Goal: Task Accomplishment & Management: Use online tool/utility

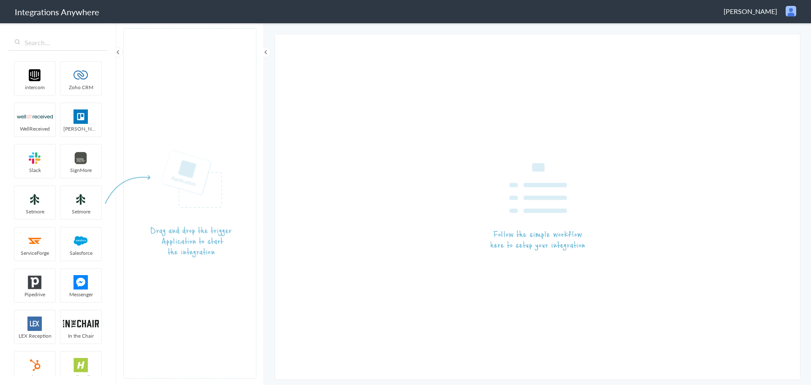
click at [741, 14] on span "Amy Joy Kassouni" at bounding box center [750, 11] width 54 height 10
click at [773, 34] on li "Logout" at bounding box center [773, 30] width 58 height 13
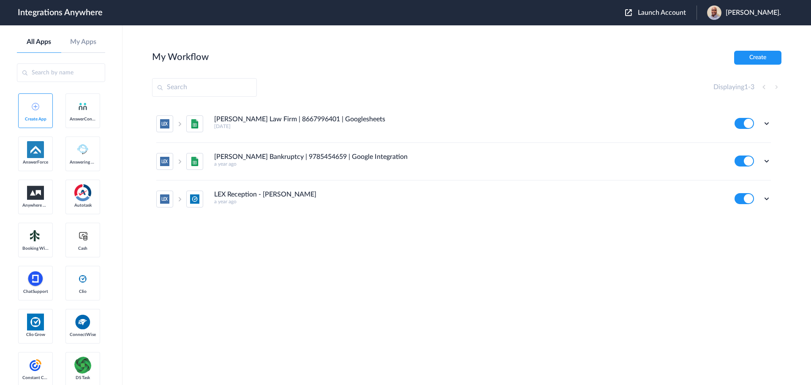
click at [652, 13] on span "Launch Account" at bounding box center [662, 12] width 48 height 7
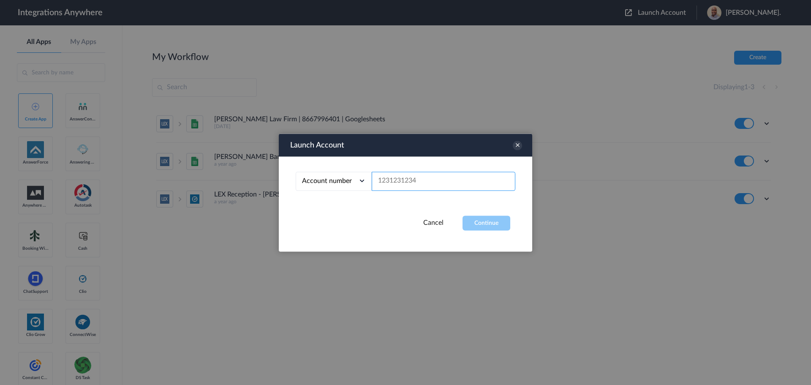
paste input "4079799797"
type input "4079799797"
click at [475, 220] on button "Continue" at bounding box center [486, 222] width 48 height 15
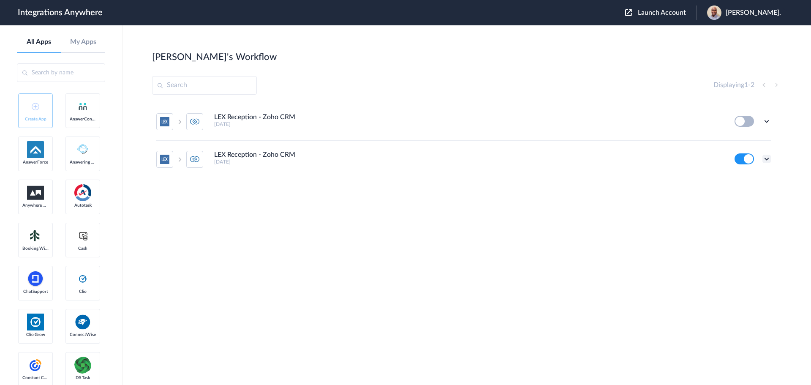
click at [766, 158] on icon at bounding box center [766, 159] width 8 height 8
click at [747, 193] on link "Task history" at bounding box center [742, 194] width 41 height 6
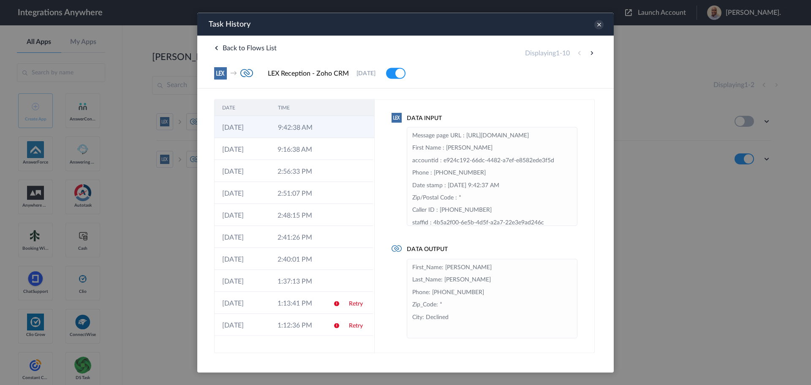
click at [319, 128] on td "9:42:38 AM" at bounding box center [298, 127] width 56 height 22
click at [318, 130] on td "9:42:38 AM" at bounding box center [297, 127] width 55 height 22
click at [304, 146] on td "9:16:38 AM" at bounding box center [297, 149] width 55 height 22
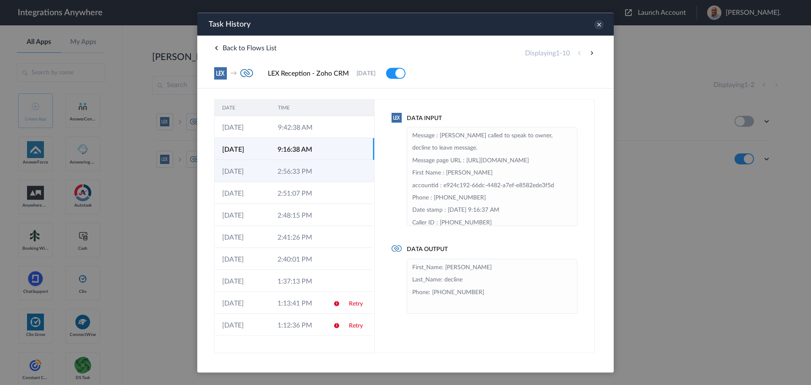
click at [299, 166] on td "2:56:33 PM" at bounding box center [297, 171] width 55 height 22
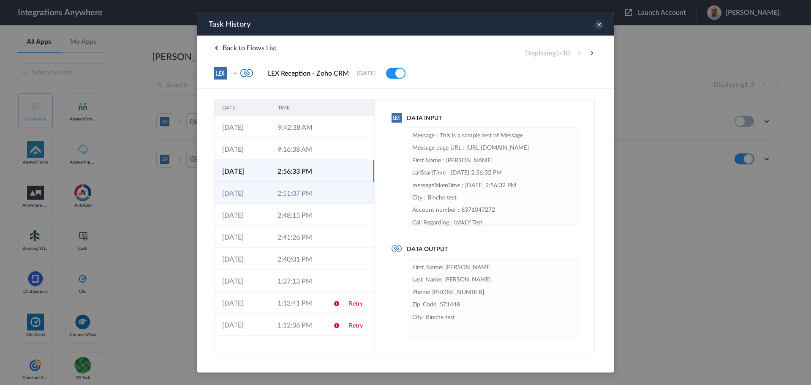
click at [301, 196] on td "2:51:07 PM" at bounding box center [297, 193] width 55 height 22
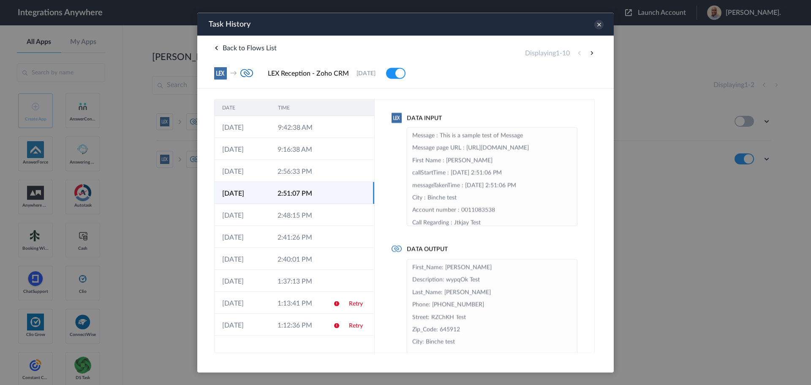
click at [299, 196] on td "2:51:07 PM" at bounding box center [297, 193] width 55 height 22
click at [295, 213] on td "2:48:15 PM" at bounding box center [297, 215] width 55 height 22
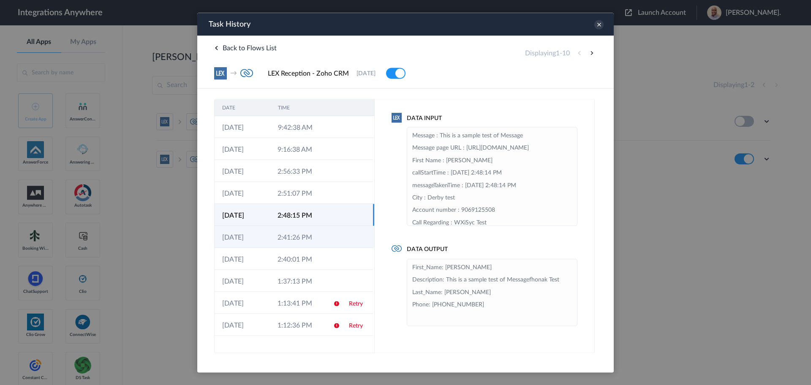
click at [294, 231] on td "2:41:26 PM" at bounding box center [297, 236] width 55 height 22
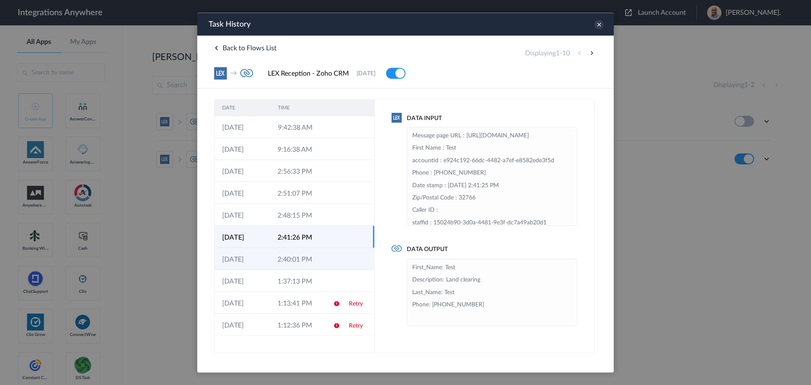
click at [294, 252] on td "2:40:01 PM" at bounding box center [297, 258] width 55 height 22
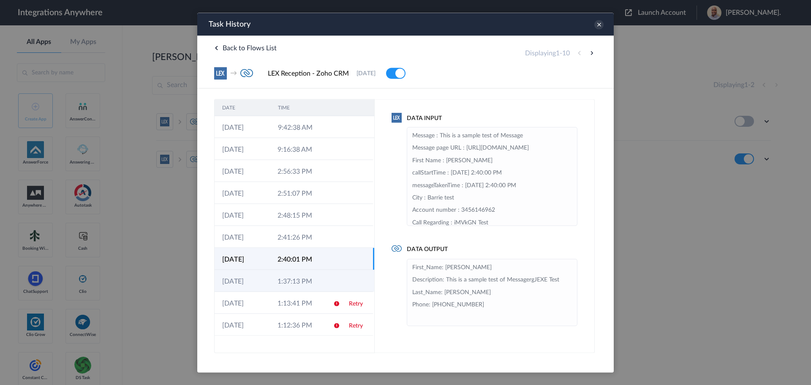
click at [294, 273] on td "1:37:13 PM" at bounding box center [297, 280] width 55 height 22
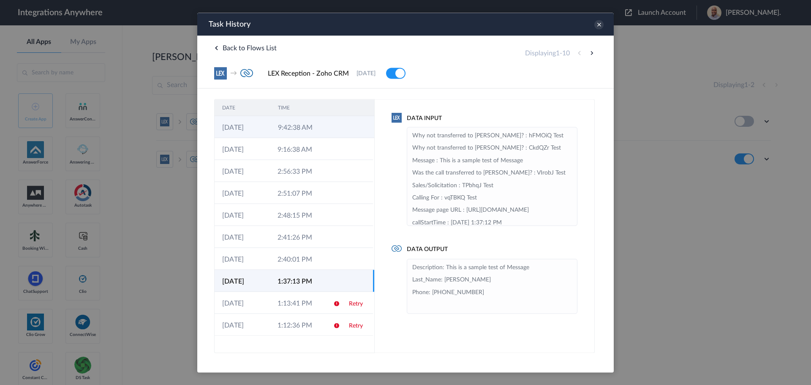
click at [322, 128] on td "9:42:38 AM" at bounding box center [298, 127] width 56 height 22
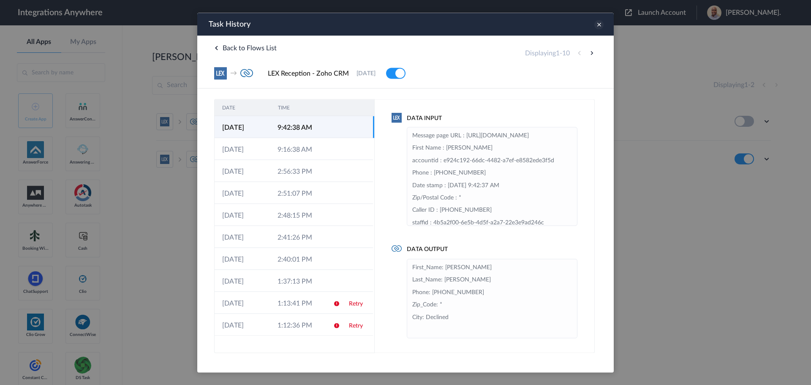
click at [599, 24] on icon at bounding box center [598, 24] width 9 height 9
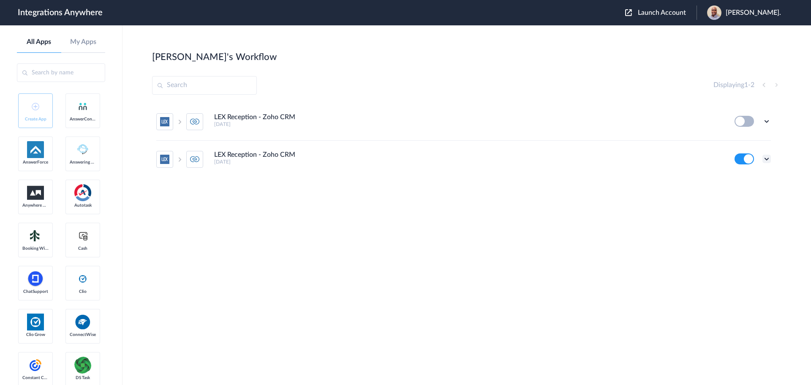
click at [766, 159] on icon at bounding box center [766, 159] width 8 height 8
click at [739, 175] on li "Edit" at bounding box center [743, 179] width 55 height 16
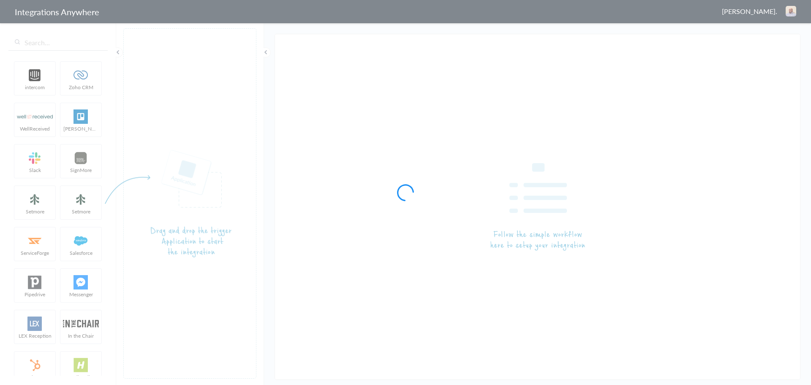
type input "LEX Reception - Zoho CRM"
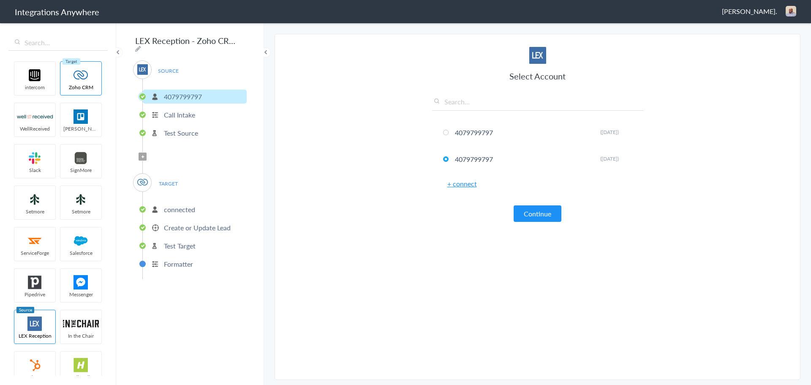
click at [179, 110] on p "Call Intake" at bounding box center [179, 115] width 31 height 10
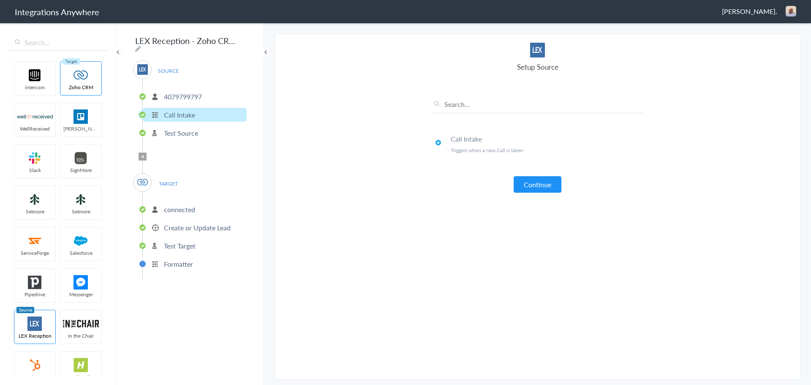
click at [172, 128] on p "Test Source" at bounding box center [181, 133] width 34 height 10
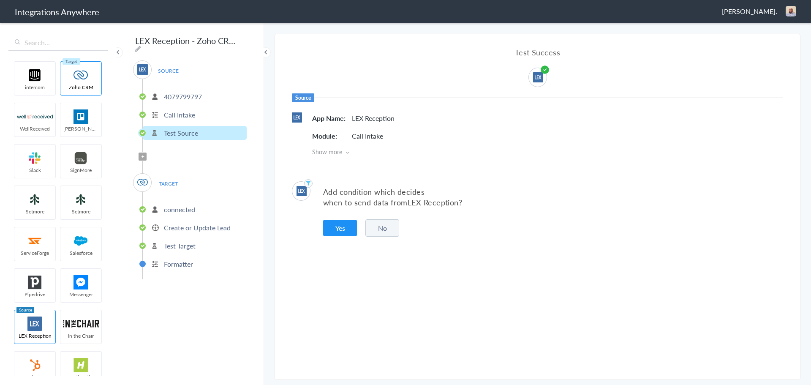
click at [169, 204] on p "connected" at bounding box center [179, 209] width 31 height 10
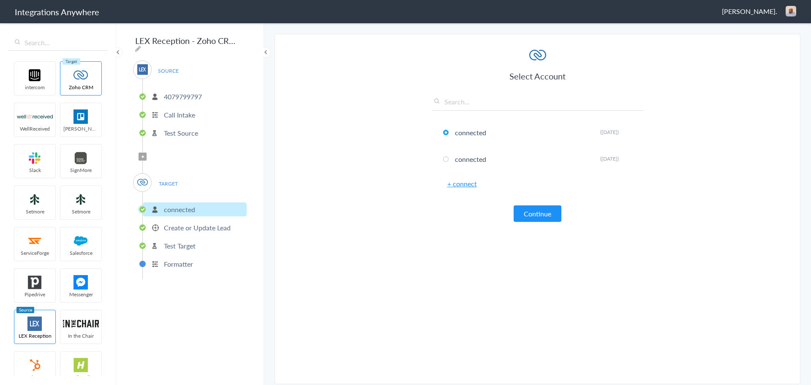
click at [178, 224] on p "Create or Update Lead" at bounding box center [197, 228] width 67 height 10
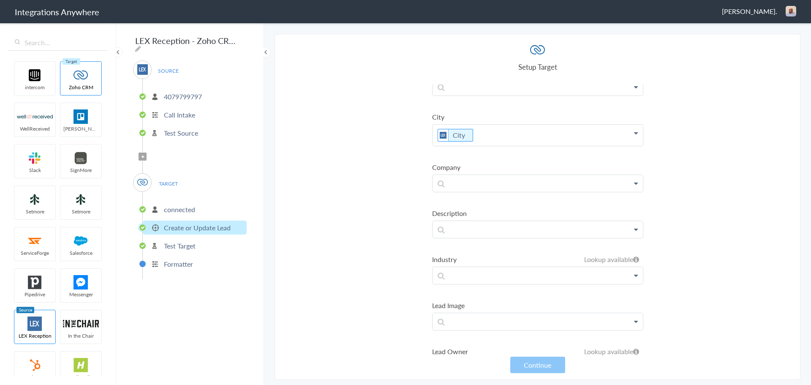
scroll to position [409, 0]
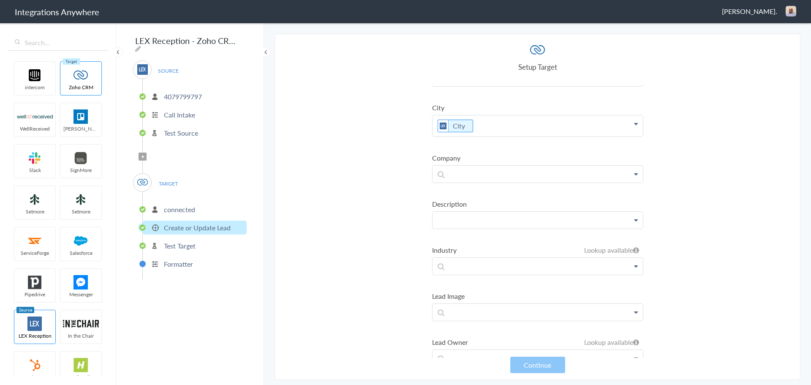
click at [549, 220] on p at bounding box center [537, 220] width 210 height 16
click at [370, 192] on section "Select Account 4079799797 Rename Delete (5 days ago) 4079799797 Rename Delete (…" at bounding box center [537, 207] width 526 height 346
click at [634, 220] on icon at bounding box center [636, 220] width 4 height 7
click at [520, 225] on p at bounding box center [537, 220] width 210 height 16
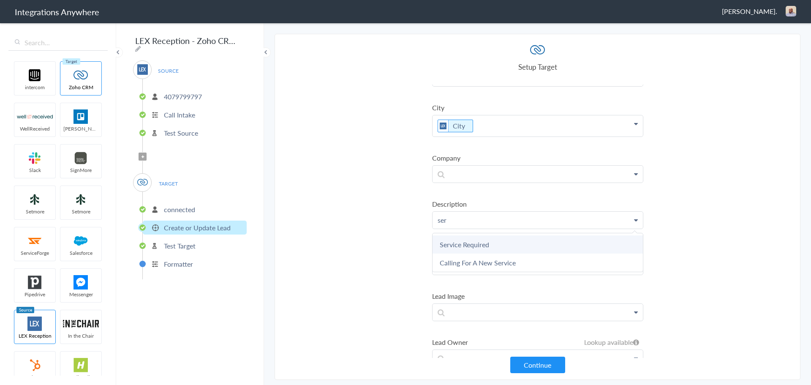
click at [486, 245] on link "Service Required" at bounding box center [537, 244] width 210 height 18
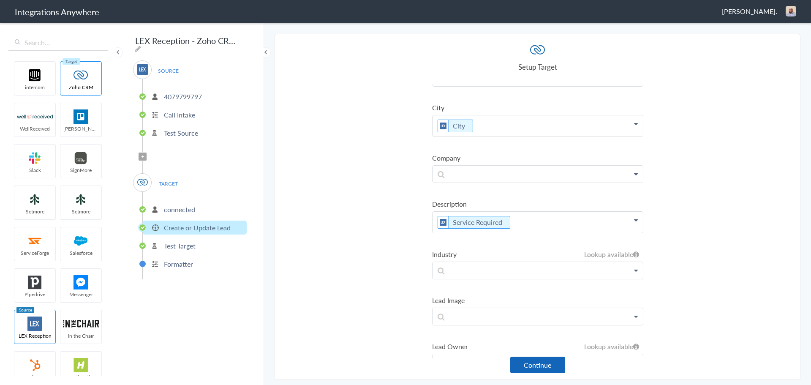
click at [543, 367] on button "Continue" at bounding box center [537, 364] width 55 height 16
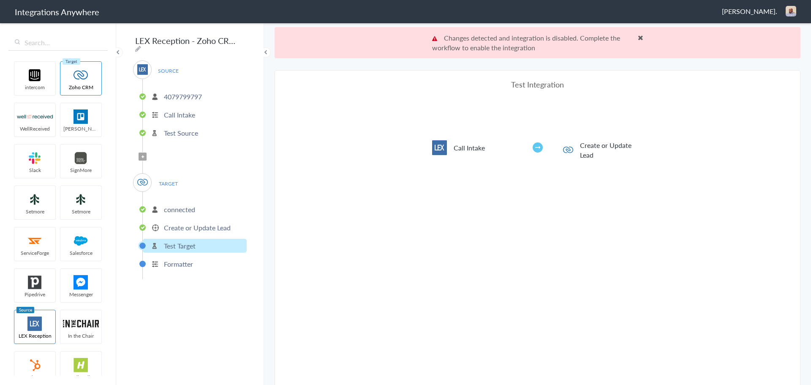
click at [638, 38] on span at bounding box center [640, 37] width 5 height 7
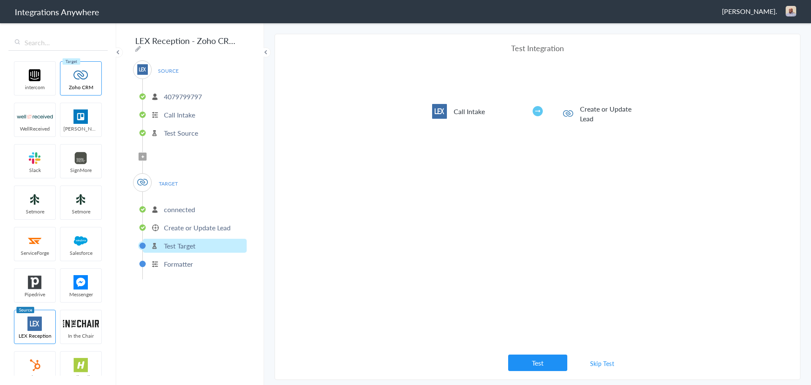
click at [530, 356] on button "Test" at bounding box center [537, 362] width 59 height 16
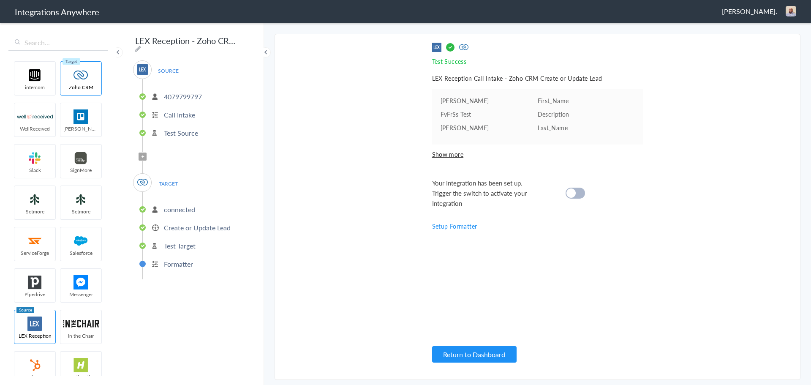
click at [579, 192] on div at bounding box center [574, 192] width 19 height 11
click at [467, 355] on button "Return to Dashboard" at bounding box center [474, 354] width 84 height 16
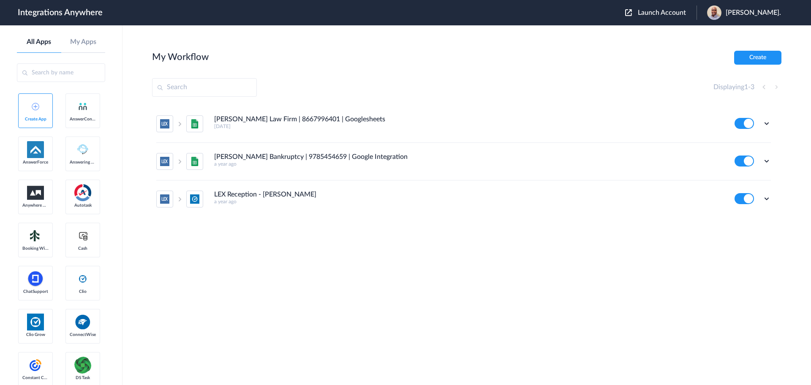
click at [646, 19] on div "Launch Account Patrick Asukujnr. My Account Logout" at bounding box center [707, 12] width 164 height 14
click at [649, 13] on span "Launch Account" at bounding box center [662, 12] width 48 height 7
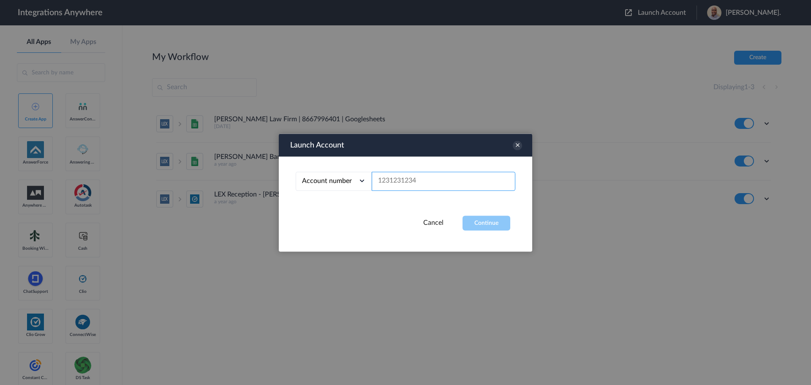
paste input "4079799797"
type input "4079799797"
click at [497, 226] on button "Continue" at bounding box center [486, 222] width 48 height 15
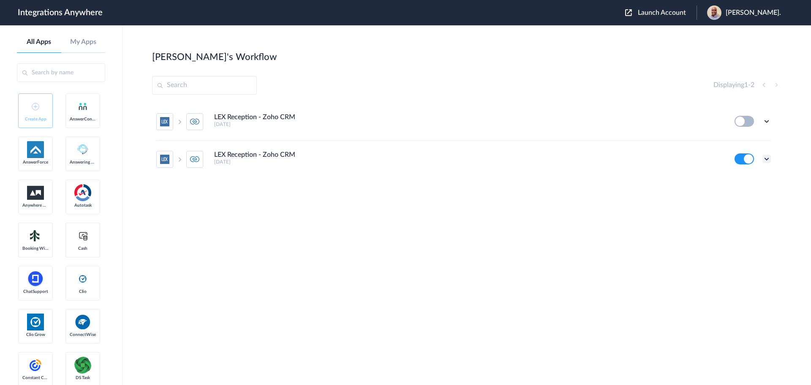
click at [765, 160] on icon at bounding box center [766, 159] width 8 height 8
click at [745, 189] on li "Task history" at bounding box center [743, 194] width 55 height 16
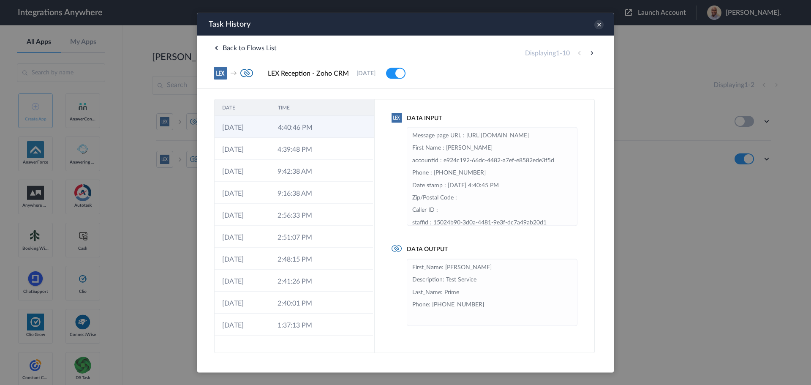
click at [302, 124] on td "4:40:46 PM" at bounding box center [298, 127] width 56 height 22
click at [303, 128] on td "4:40:46 PM" at bounding box center [297, 127] width 55 height 22
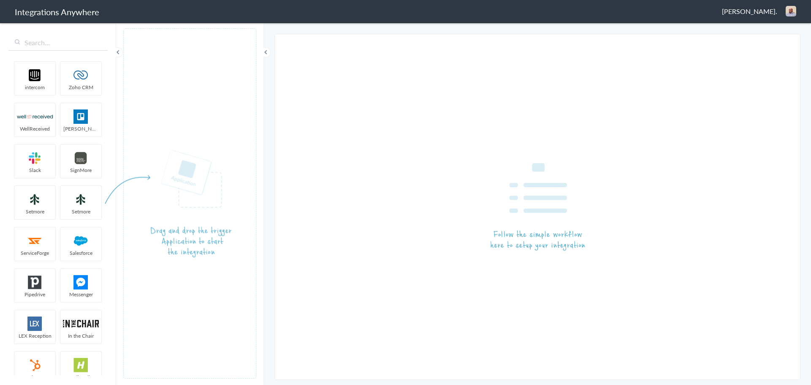
click at [760, 14] on span "[PERSON_NAME]." at bounding box center [749, 11] width 55 height 10
click at [774, 42] on li "Dashboard" at bounding box center [773, 43] width 58 height 13
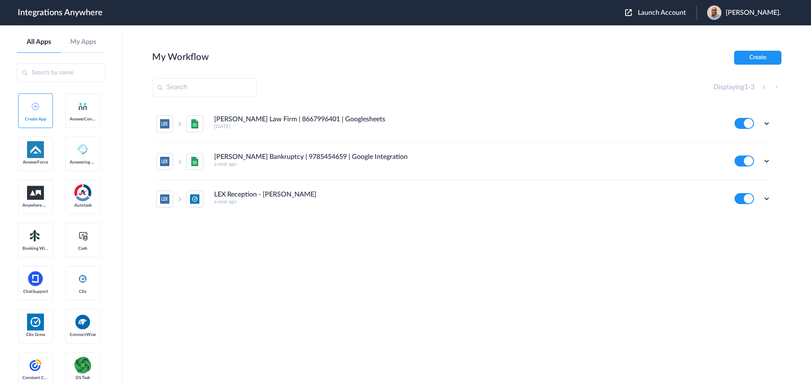
click at [672, 14] on span "Launch Account" at bounding box center [662, 12] width 48 height 7
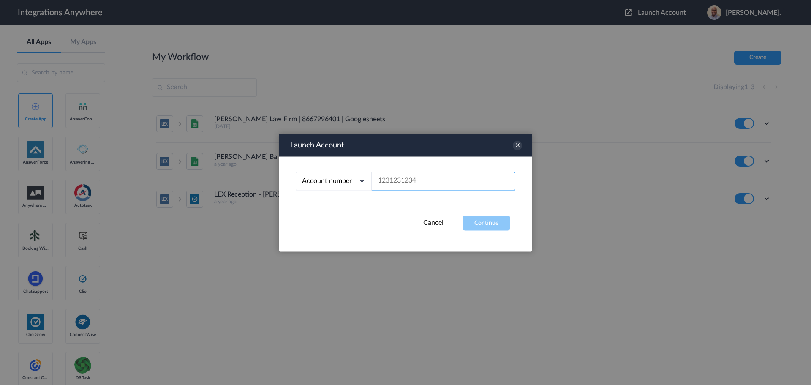
click at [412, 184] on input "text" at bounding box center [444, 180] width 144 height 19
paste input "8667996998"
type input "8667996998"
click at [487, 216] on button "Continue" at bounding box center [486, 222] width 48 height 15
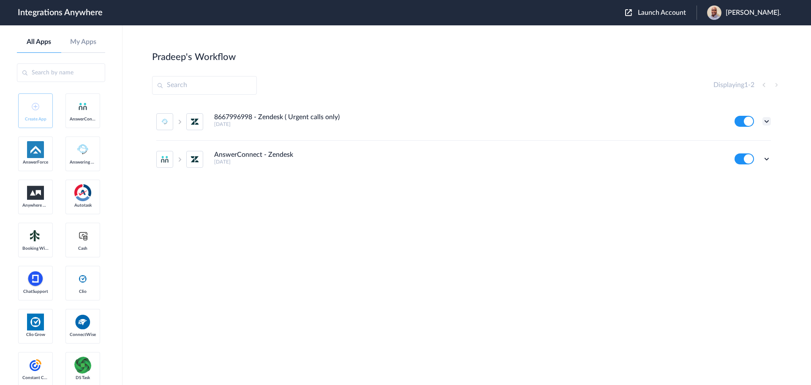
click at [765, 123] on icon at bounding box center [766, 121] width 8 height 8
click at [364, 188] on div "8667996998 - Zendesk ( Urgent calls only) 20 days ago Edit Task history Delete …" at bounding box center [466, 166] width 629 height 127
click at [766, 121] on icon at bounding box center [766, 121] width 8 height 8
click at [808, 153] on main "Pradeep's Workflow Create Displaying 1 - 2 8667996998 - Zendesk ( Urgent calls …" at bounding box center [466, 204] width 688 height 359
click at [765, 156] on icon at bounding box center [766, 159] width 8 height 8
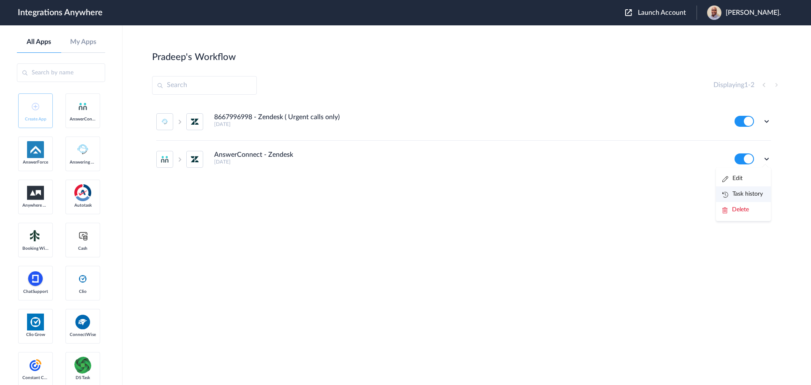
click at [747, 191] on link "Task history" at bounding box center [742, 194] width 41 height 6
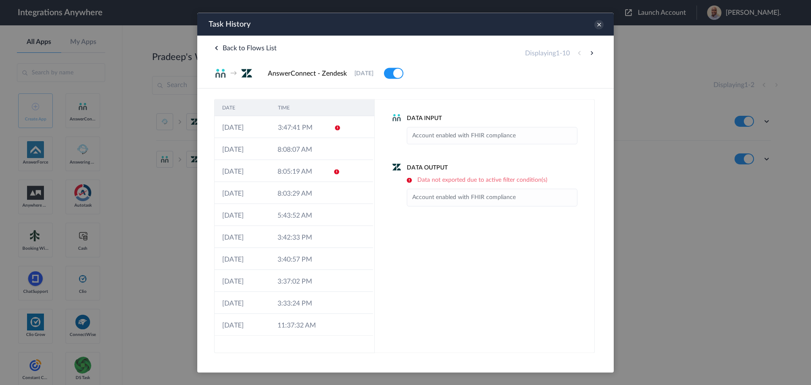
click at [598, 24] on icon at bounding box center [598, 24] width 9 height 9
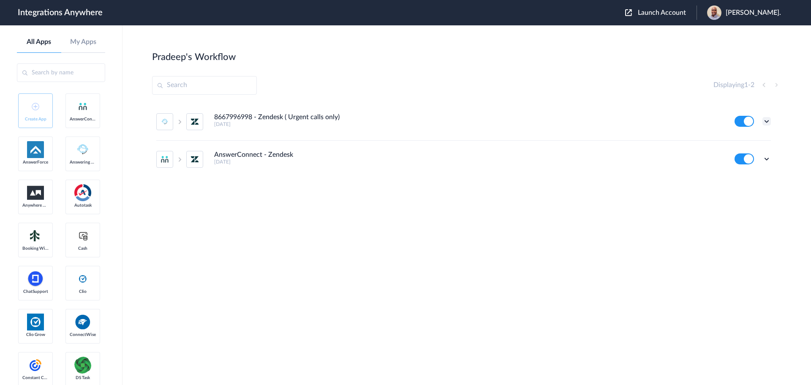
click at [767, 122] on icon at bounding box center [766, 121] width 8 height 8
click at [736, 139] on link "Edit" at bounding box center [732, 141] width 20 height 6
click at [768, 158] on icon at bounding box center [766, 159] width 8 height 8
click at [747, 179] on li "Edit" at bounding box center [743, 179] width 55 height 16
click at [769, 158] on icon at bounding box center [766, 159] width 8 height 8
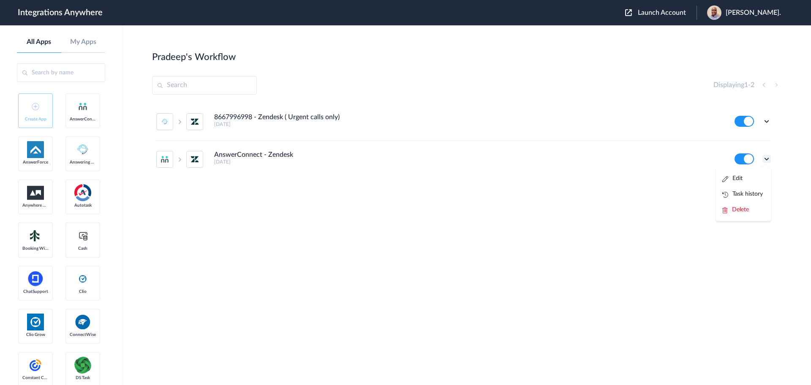
click at [769, 158] on icon at bounding box center [766, 159] width 8 height 8
click at [766, 119] on icon at bounding box center [766, 121] width 8 height 8
click at [589, 123] on h5 "20 days ago" at bounding box center [468, 124] width 509 height 6
click at [766, 160] on icon at bounding box center [766, 159] width 8 height 8
click at [742, 178] on li "Edit" at bounding box center [743, 179] width 55 height 16
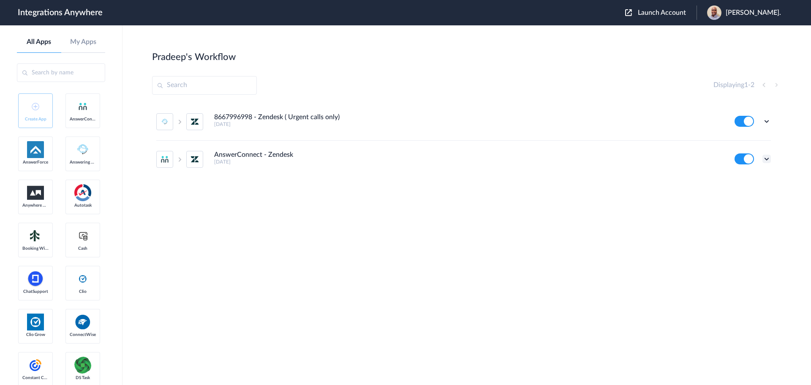
click at [766, 158] on icon at bounding box center [766, 159] width 8 height 8
click at [744, 179] on li "Edit" at bounding box center [743, 179] width 55 height 16
click at [768, 158] on icon at bounding box center [766, 159] width 8 height 8
click at [745, 180] on li "Edit" at bounding box center [743, 179] width 55 height 16
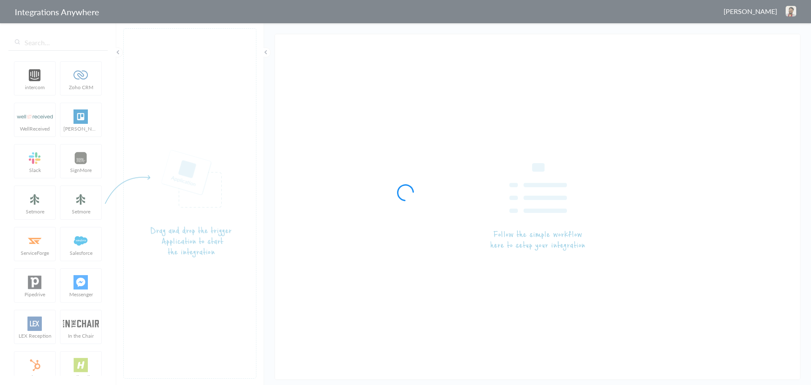
type input "8667996998 - Zendesk ( Urgent calls only)"
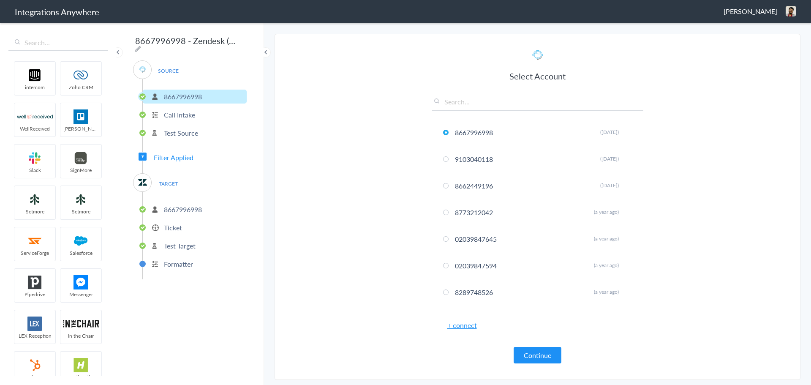
click at [178, 113] on p "Call Intake" at bounding box center [179, 115] width 31 height 10
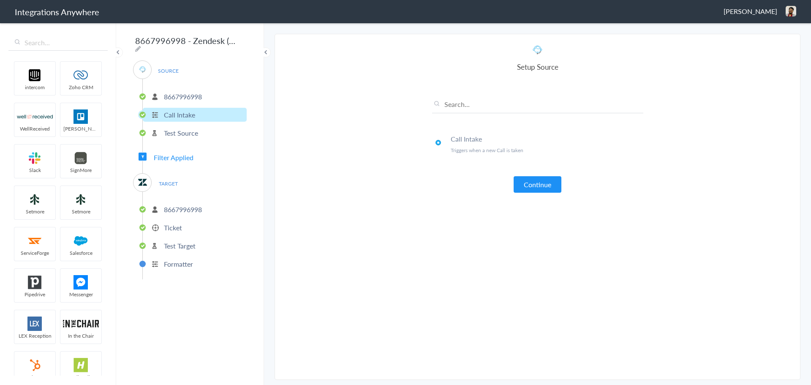
click at [185, 128] on p "Test Source" at bounding box center [181, 133] width 34 height 10
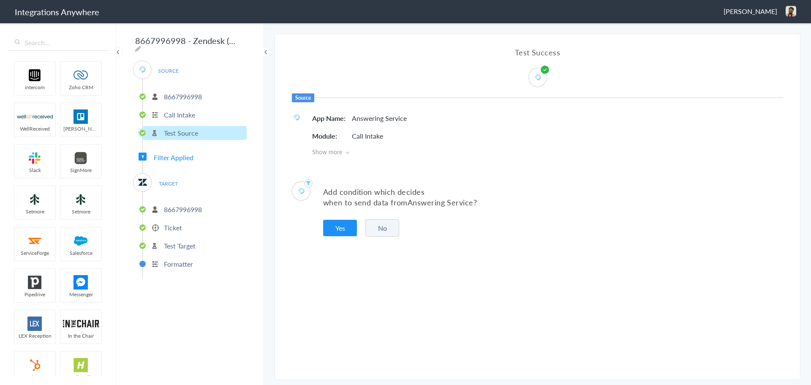
click at [168, 206] on p "8667996998" at bounding box center [183, 209] width 38 height 10
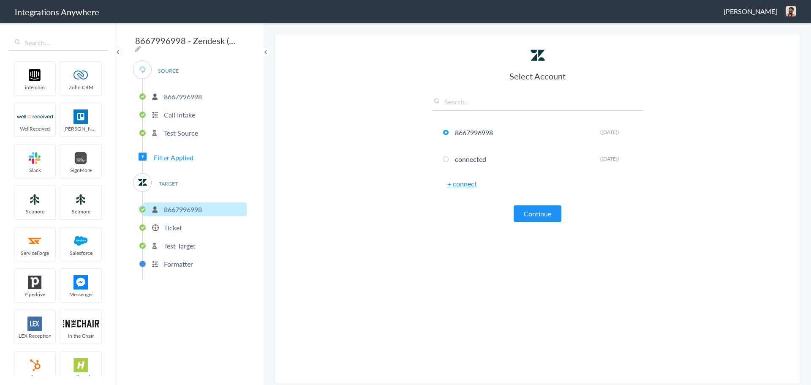
click at [178, 223] on p "Ticket" at bounding box center [173, 228] width 18 height 10
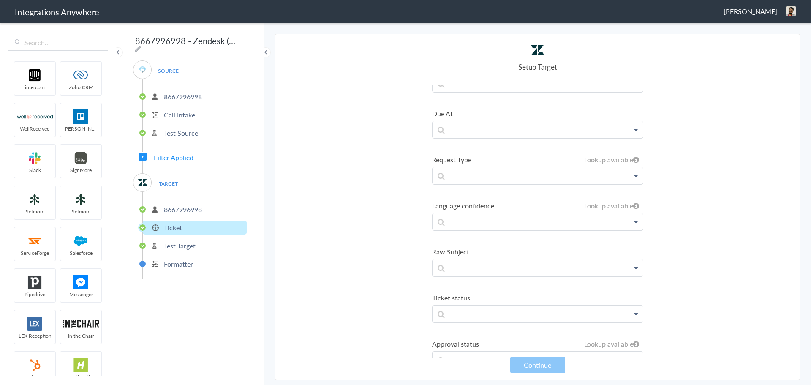
scroll to position [836, 0]
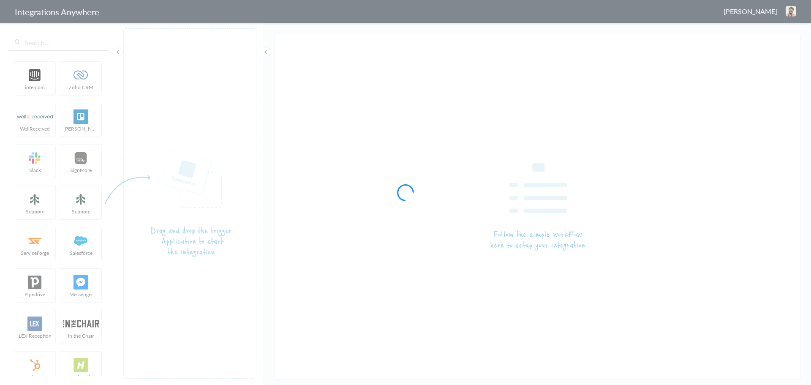
type input "AnswerConnect - Zendesk"
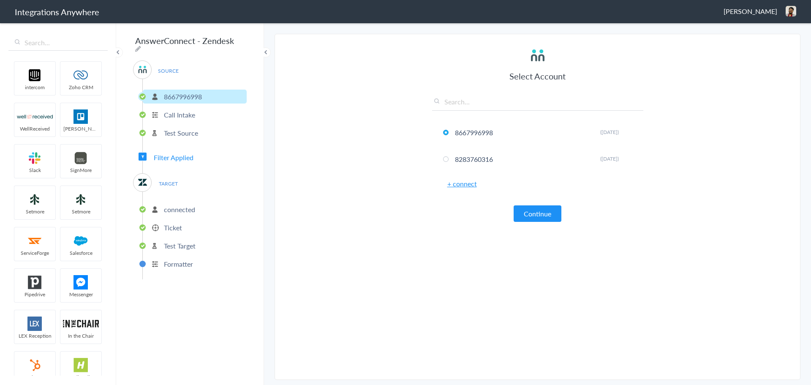
click at [168, 113] on p "Call Intake" at bounding box center [179, 115] width 31 height 10
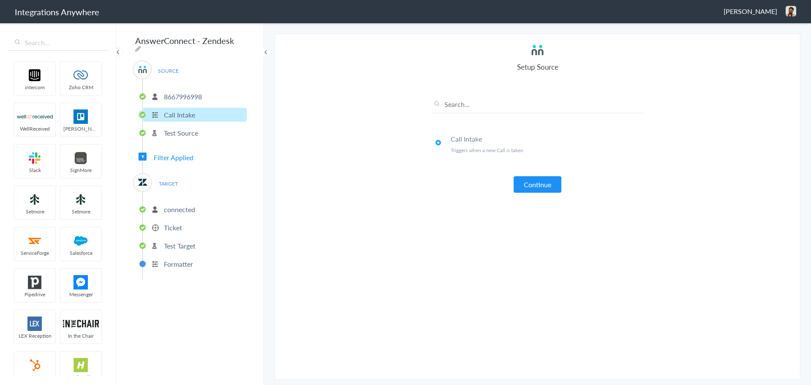
click at [174, 131] on p "Test Source" at bounding box center [181, 133] width 34 height 10
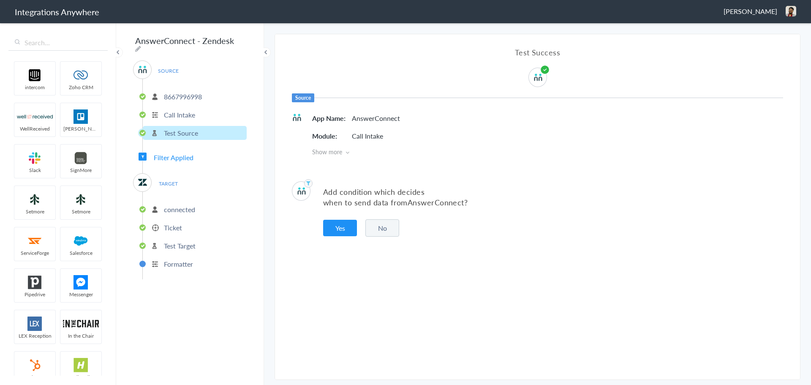
click at [173, 204] on p "connected" at bounding box center [179, 209] width 31 height 10
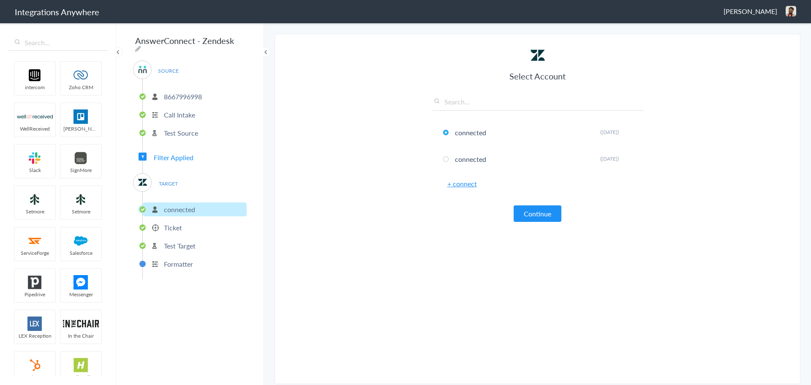
click at [177, 225] on p "Ticket" at bounding box center [173, 228] width 18 height 10
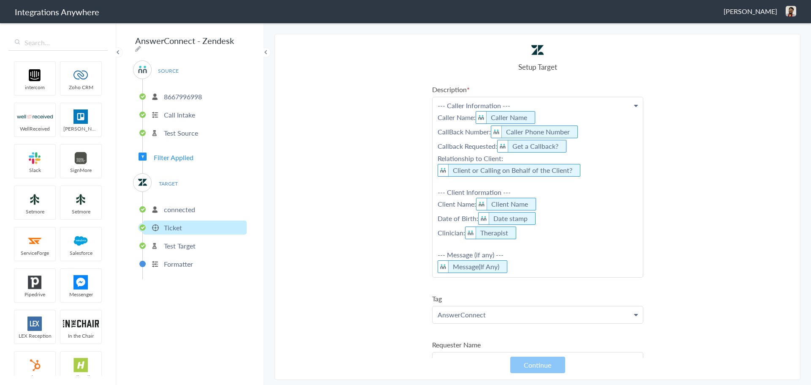
click at [188, 245] on p "Test Target" at bounding box center [180, 246] width 32 height 10
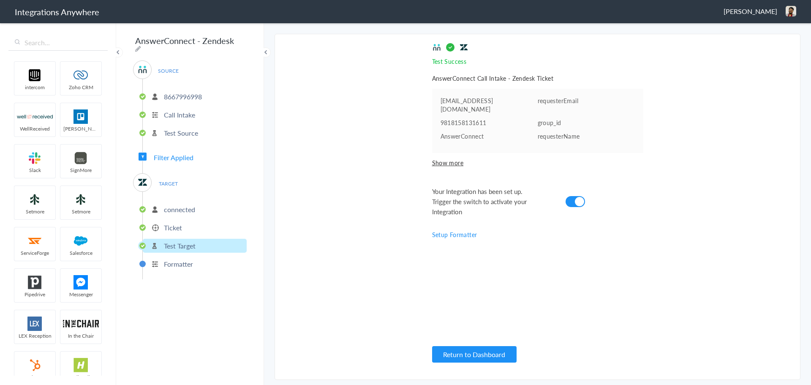
click at [191, 220] on li "Ticket" at bounding box center [195, 227] width 104 height 14
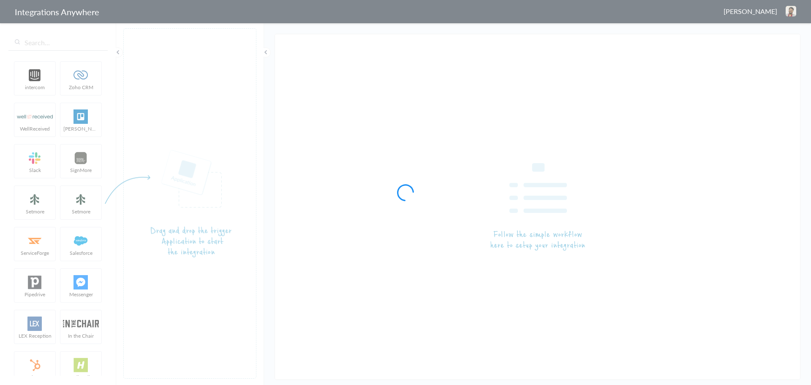
type input "AnswerConnect - Zendesk"
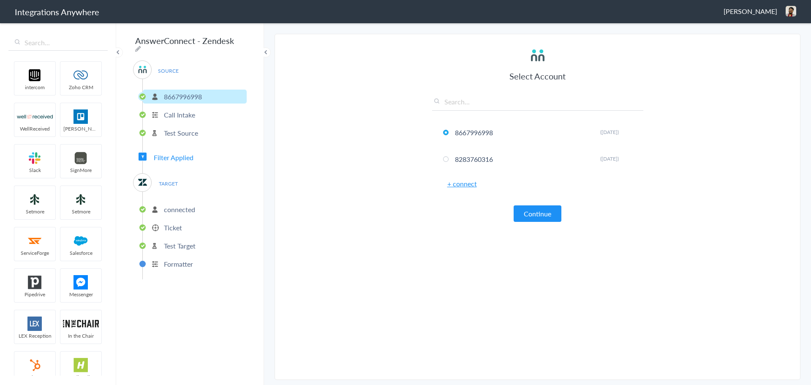
click at [188, 92] on p "8667996998" at bounding box center [183, 97] width 38 height 10
click at [195, 92] on p "8667996998" at bounding box center [183, 97] width 38 height 10
click at [538, 212] on button "Continue" at bounding box center [537, 213] width 48 height 16
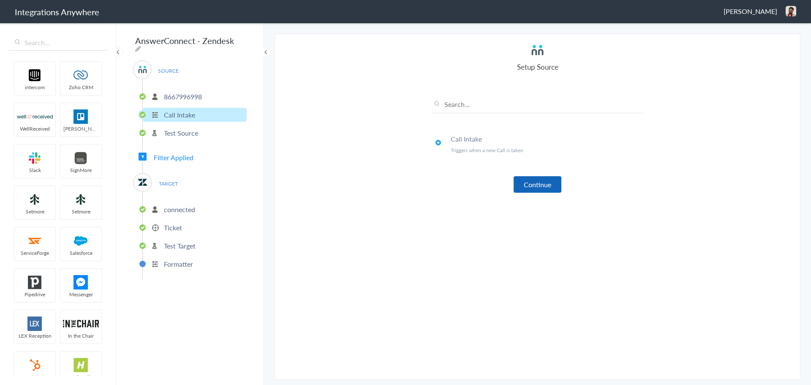
click at [537, 181] on button "Continue" at bounding box center [537, 184] width 48 height 16
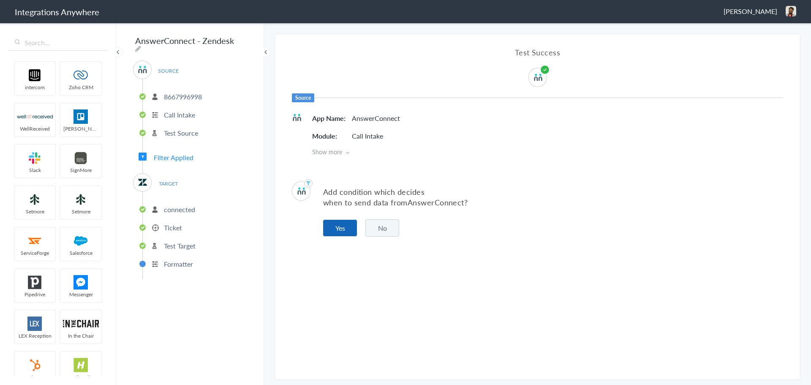
click at [342, 225] on button "Yes" at bounding box center [340, 228] width 34 height 16
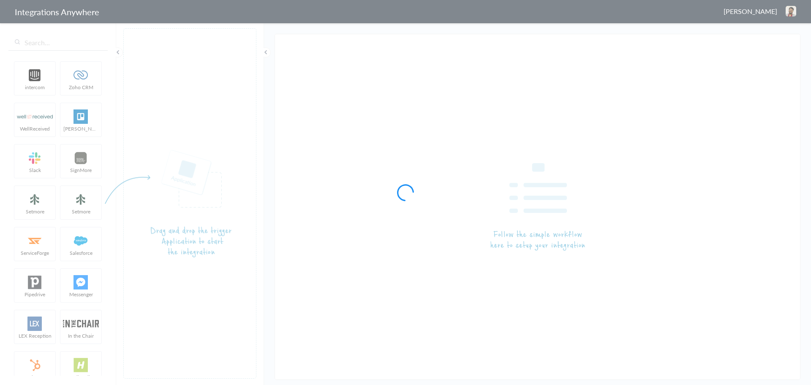
type input "AnswerConnect - Zendesk"
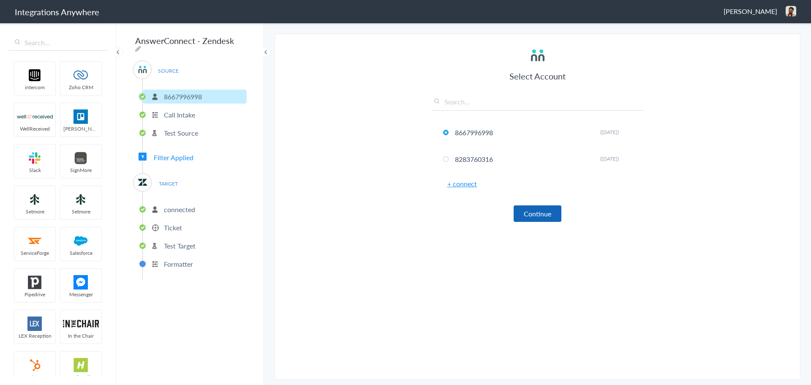
click at [531, 216] on button "Continue" at bounding box center [537, 213] width 48 height 16
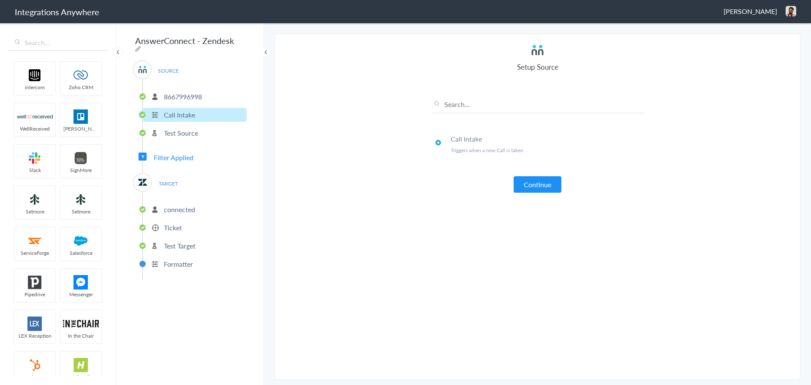
click at [531, 216] on article "Select Account 8667996998 Rename Delete ([DATE]) 8283760316 Rename Delete ([DAT…" at bounding box center [537, 207] width 211 height 328
click at [541, 194] on article "Select Account 8667996998 Rename Delete (2 months ago) 8283760316 Rename Delete…" at bounding box center [537, 207] width 211 height 328
click at [541, 190] on button "Continue" at bounding box center [537, 184] width 48 height 16
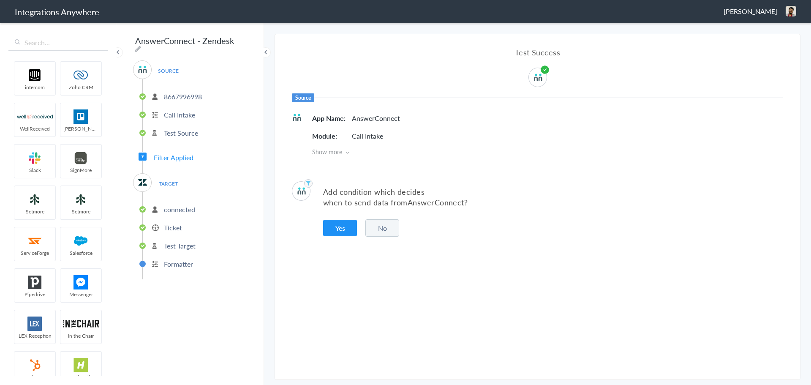
click at [173, 178] on span "TARGET" at bounding box center [168, 183] width 32 height 11
click at [173, 209] on p "connected" at bounding box center [179, 209] width 31 height 10
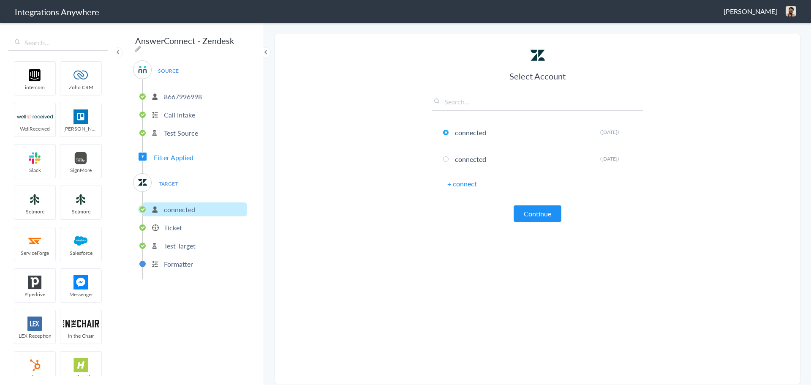
click at [457, 185] on link "+ connect" at bounding box center [462, 184] width 30 height 10
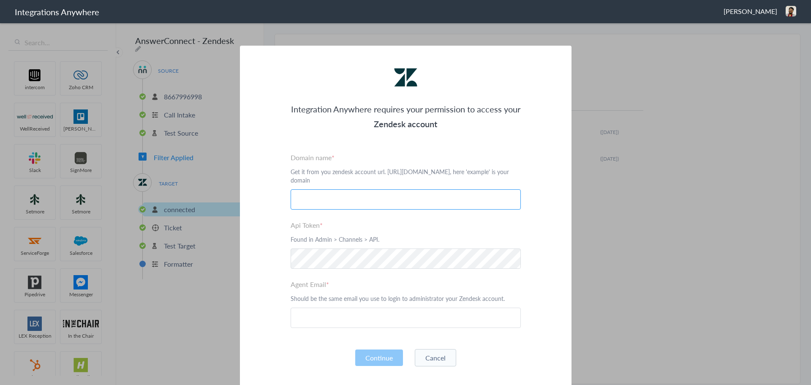
click at [334, 201] on input "text" at bounding box center [406, 199] width 230 height 20
click at [323, 319] on input "text" at bounding box center [406, 317] width 230 height 20
click at [546, 213] on div "Integration Anywhere requires your permission to access your Zendesk account Pl…" at bounding box center [405, 218] width 331 height 344
click at [439, 355] on button "Cancel" at bounding box center [435, 357] width 41 height 17
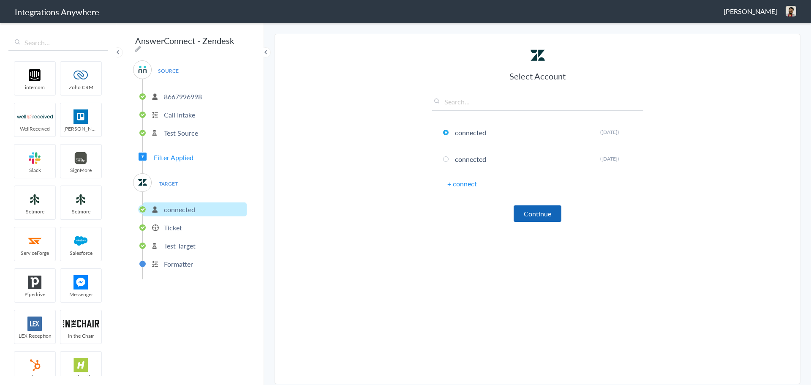
click at [548, 214] on button "Continue" at bounding box center [537, 213] width 48 height 16
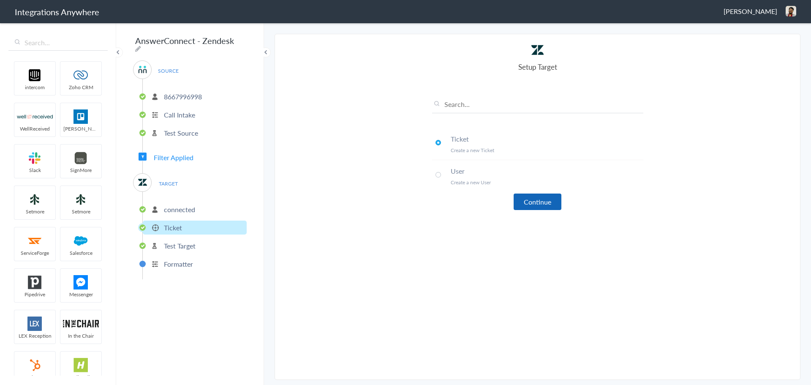
click at [528, 201] on button "Continue" at bounding box center [537, 201] width 48 height 16
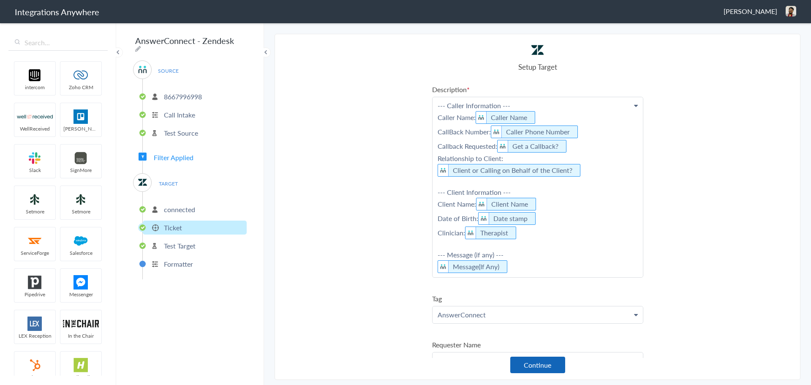
click at [530, 364] on button "Continue" at bounding box center [537, 364] width 55 height 16
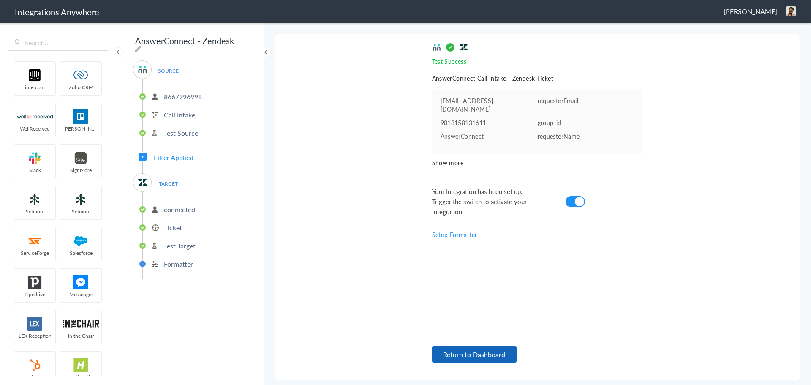
click at [489, 352] on button "Return to Dashboard" at bounding box center [474, 354] width 84 height 16
